Goal: Complete application form

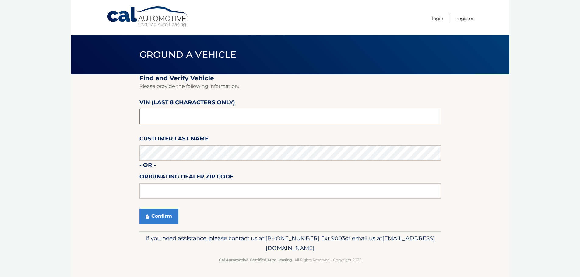
click at [160, 122] on input "text" at bounding box center [290, 116] width 302 height 15
type input "na243284"
click at [171, 194] on input "text" at bounding box center [290, 191] width 302 height 15
type input "19047"
click at [158, 215] on button "Confirm" at bounding box center [158, 216] width 39 height 15
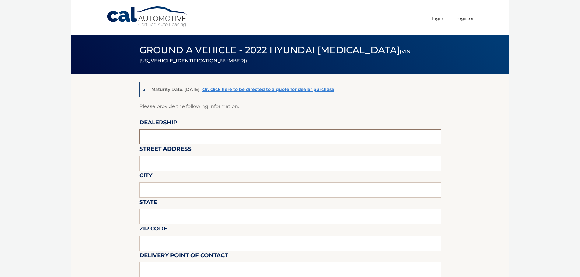
click at [158, 133] on input "text" at bounding box center [290, 136] width 302 height 15
type input "[PERSON_NAME] hyundai langhorne"
type input "[STREET_ADDRESS]"
type input "langhorne"
type input "pa"
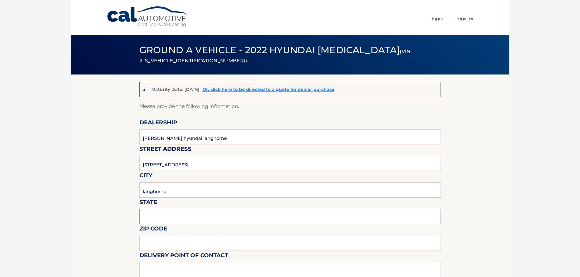
type input "19047"
type input "[PERSON_NAME]"
type input "2159458000"
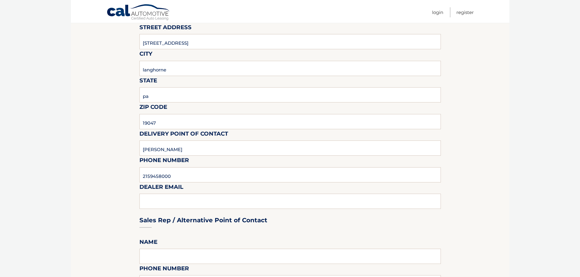
scroll to position [152, 0]
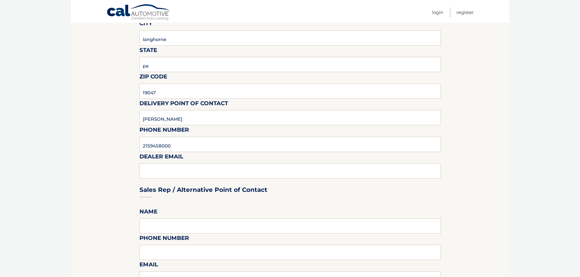
click at [152, 173] on div "Sales Rep / Alternative Point of Contact" at bounding box center [290, 178] width 302 height 43
click at [176, 172] on div "Sales Rep / Alternative Point of Contact" at bounding box center [290, 178] width 302 height 43
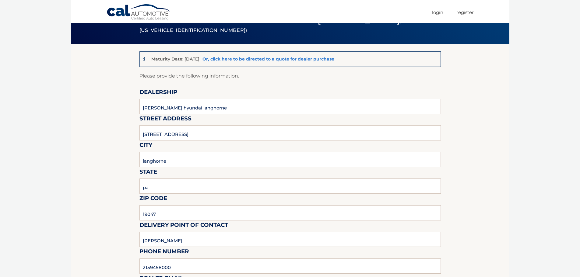
scroll to position [122, 0]
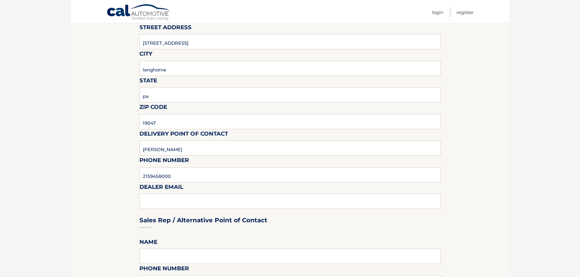
click at [154, 203] on div "Sales Rep / Alternative Point of Contact" at bounding box center [290, 209] width 302 height 43
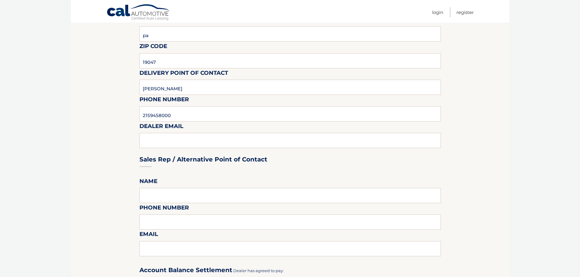
click at [206, 139] on div "Sales Rep / Alternative Point of Contact" at bounding box center [290, 148] width 302 height 43
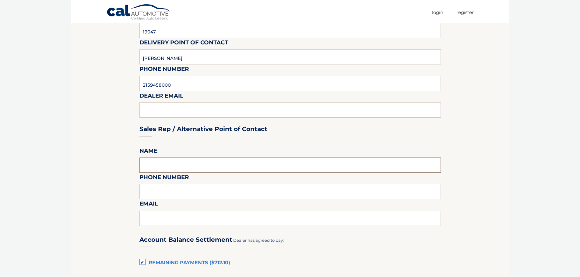
click at [164, 166] on input "text" at bounding box center [290, 165] width 302 height 15
type input "[PERSON_NAME]"
type input "2672297015"
click at [222, 214] on input "[EMAIL_ADDRESS][DOMAIN_NAME]" at bounding box center [290, 218] width 302 height 15
type input "z"
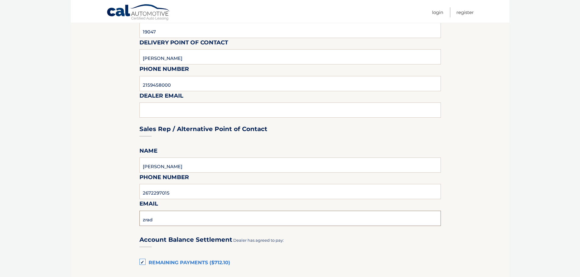
type input "[EMAIL_ADDRESS][DOMAIN_NAME]"
click at [183, 192] on input "2672297015" at bounding box center [290, 191] width 302 height 15
type input "2"
type input "2159458003"
click at [98, 140] on section "Maturity Date: [DATE] Or, click here to be directed to a quote for dealer purch…" at bounding box center [290, 194] width 439 height 667
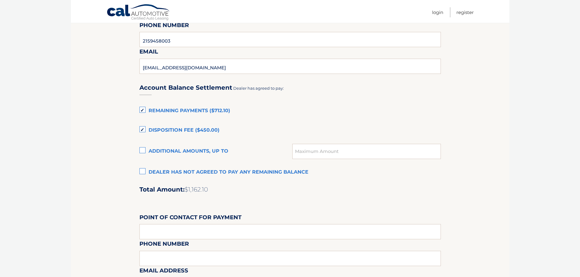
scroll to position [426, 0]
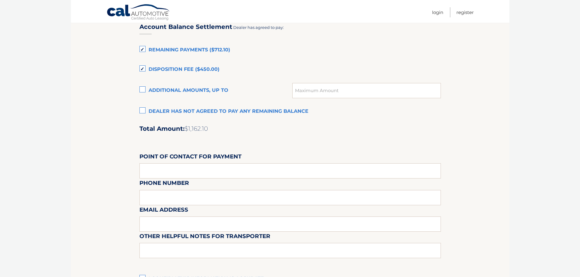
click at [150, 116] on label "Dealer has not agreed to pay any remaining balance" at bounding box center [290, 112] width 302 height 12
click at [0, 0] on input "Dealer has not agreed to pay any remaining balance" at bounding box center [0, 0] width 0 height 0
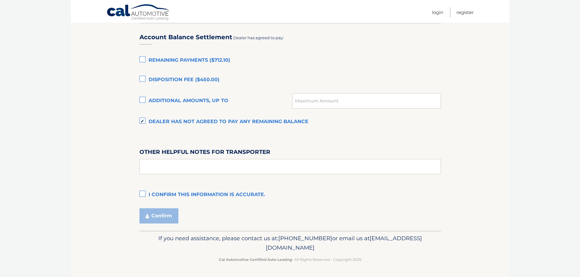
scroll to position [416, 0]
click at [142, 192] on label "I confirm this information is accurate." at bounding box center [290, 195] width 302 height 12
click at [0, 0] on input "I confirm this information is accurate." at bounding box center [0, 0] width 0 height 0
click at [157, 213] on button "Confirm" at bounding box center [158, 216] width 39 height 15
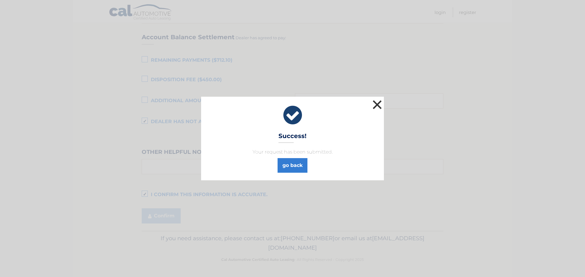
click at [376, 103] on button "×" at bounding box center [377, 105] width 12 height 12
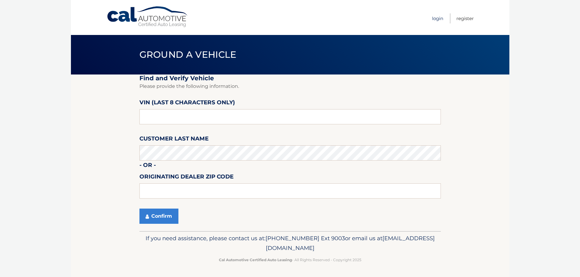
click at [440, 16] on link "Login" at bounding box center [437, 18] width 11 height 10
